Goal: Transaction & Acquisition: Purchase product/service

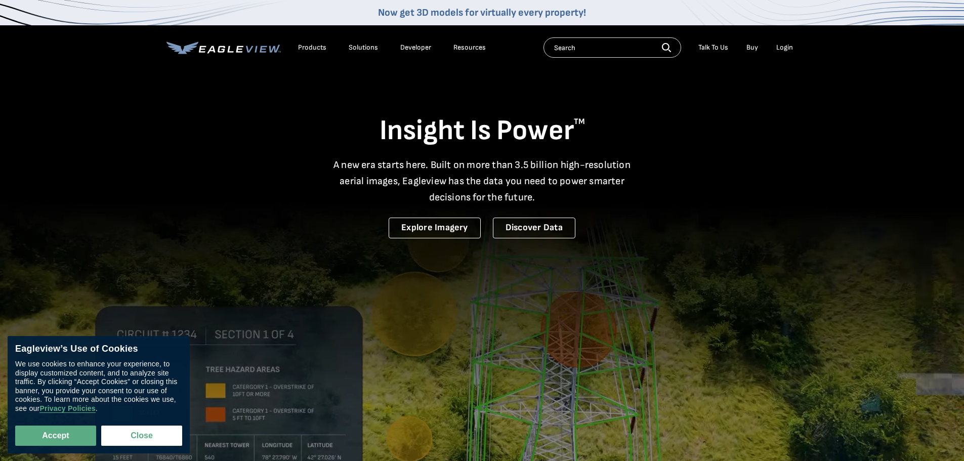
click at [783, 44] on div "Login" at bounding box center [784, 47] width 17 height 9
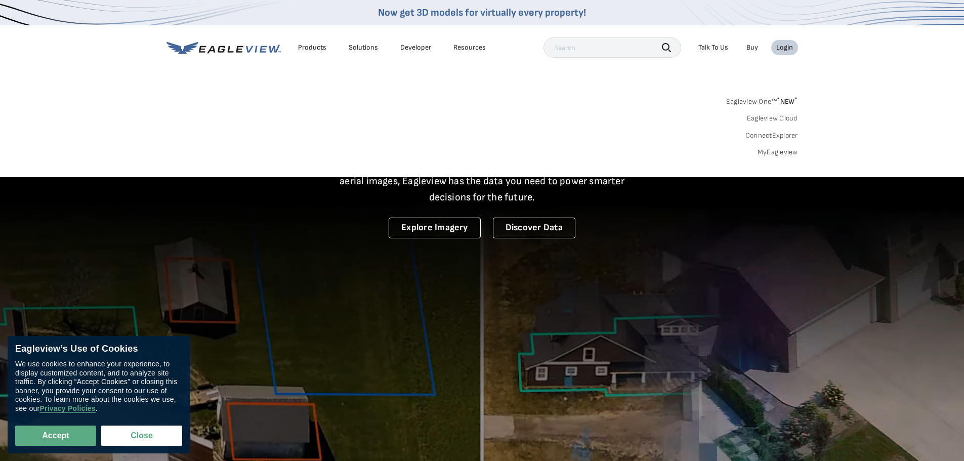
click at [785, 148] on link "MyEagleview" at bounding box center [777, 152] width 40 height 9
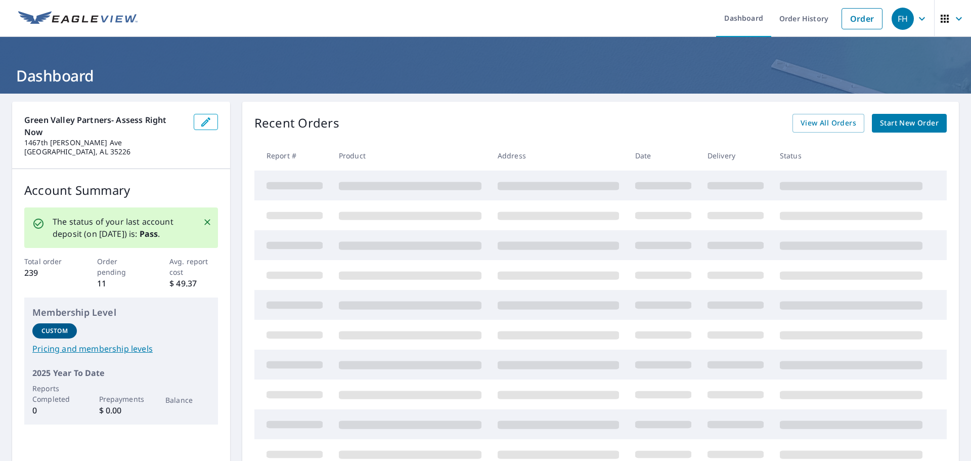
click at [903, 129] on span "Start New Order" at bounding box center [909, 123] width 59 height 13
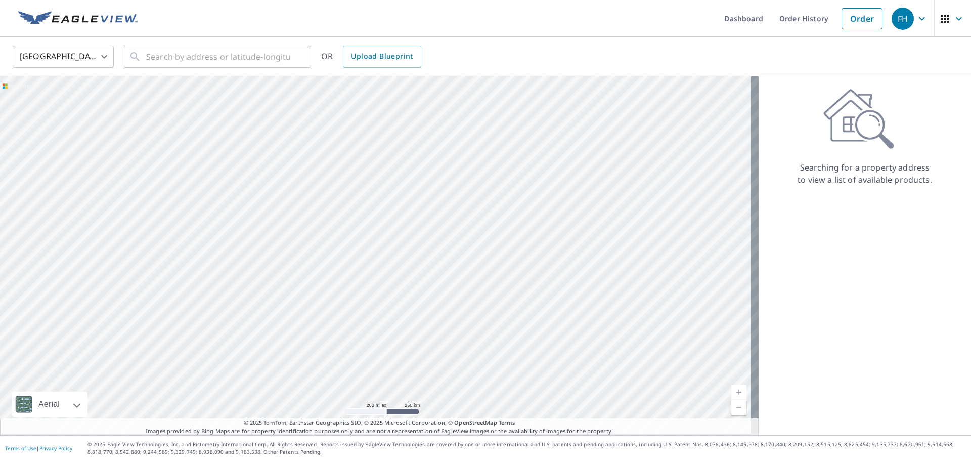
click at [939, 16] on icon "button" at bounding box center [945, 19] width 12 height 12
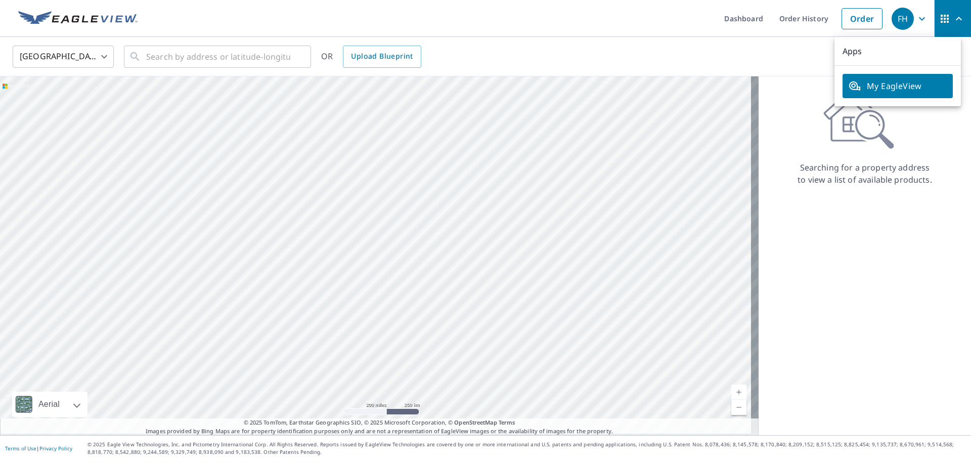
click at [890, 79] on link "My EagleView" at bounding box center [898, 86] width 110 height 24
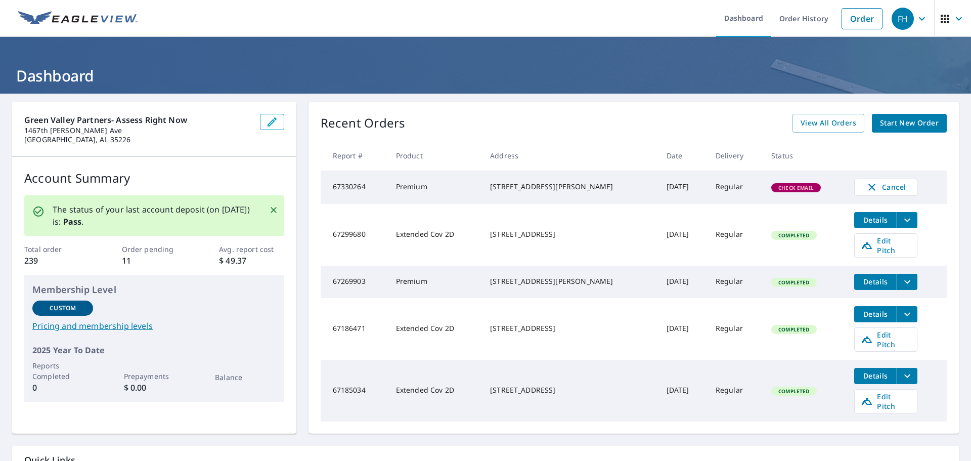
scroll to position [51, 0]
